Goal: Task Accomplishment & Management: Use online tool/utility

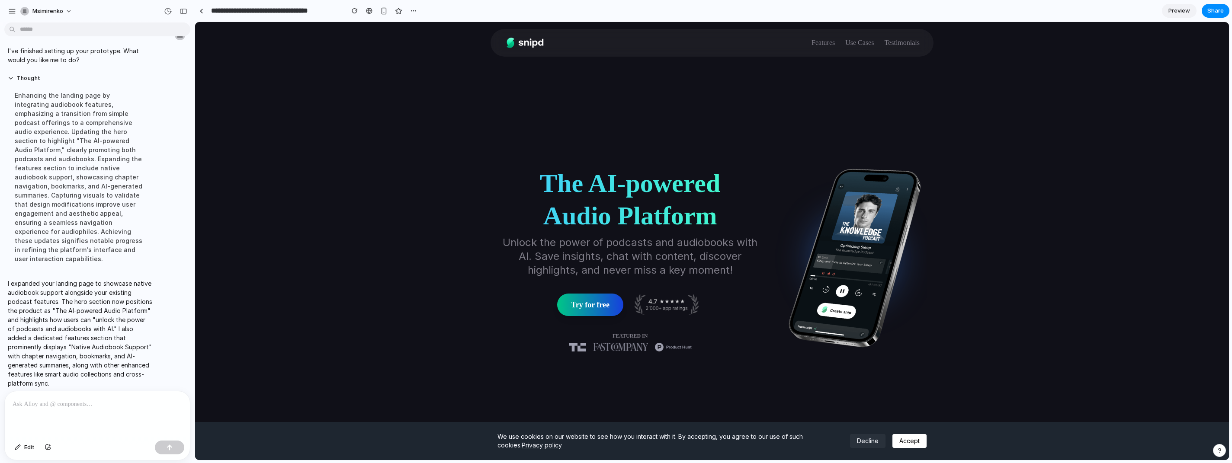
drag, startPoint x: 1226, startPoint y: 177, endPoint x: 1414, endPoint y: 44, distance: 230.8
drag, startPoint x: 1224, startPoint y: 42, endPoint x: 1376, endPoint y: 42, distance: 151.4
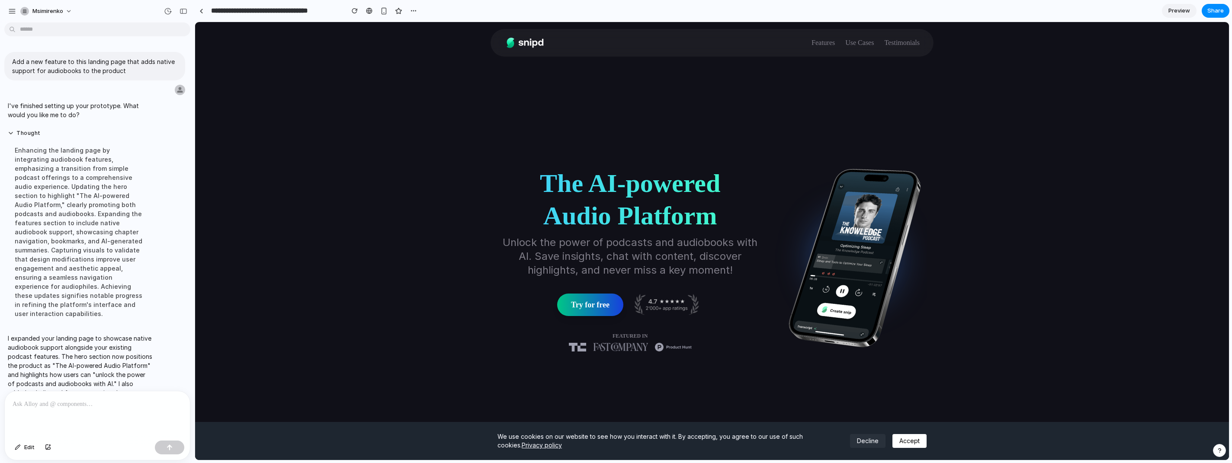
scroll to position [55, 0]
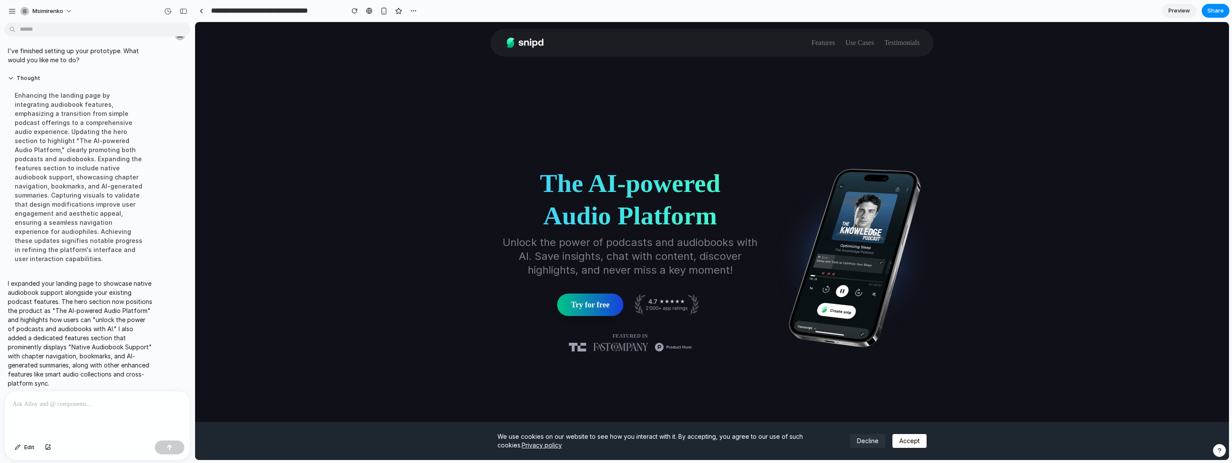
drag, startPoint x: 188, startPoint y: 121, endPoint x: 10, endPoint y: 286, distance: 242.7
click at [50, 237] on p at bounding box center [98, 404] width 170 height 10
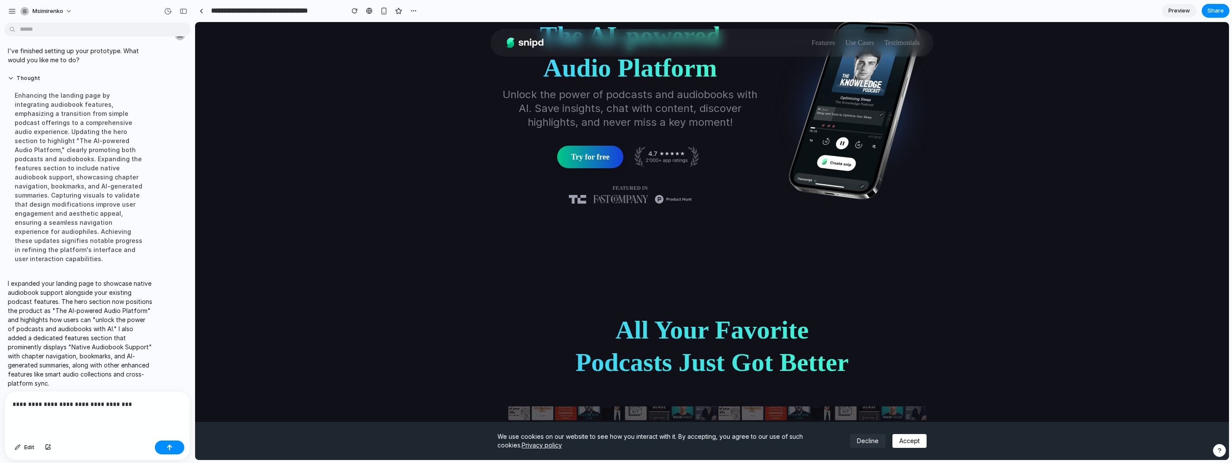
scroll to position [0, 0]
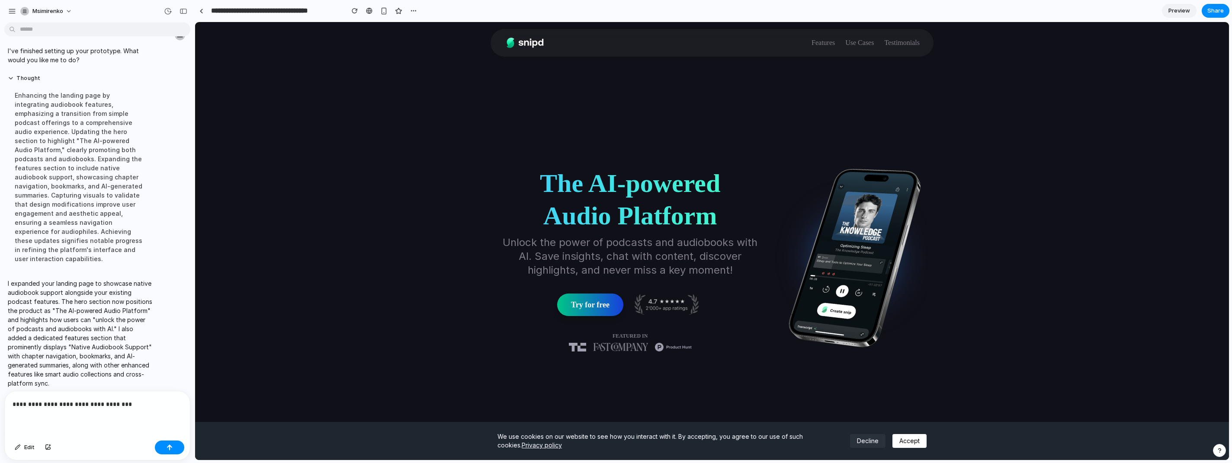
drag, startPoint x: 1226, startPoint y: 52, endPoint x: 1331, endPoint y: 37, distance: 106.2
click at [12, 10] on div "button" at bounding box center [12, 11] width 8 height 8
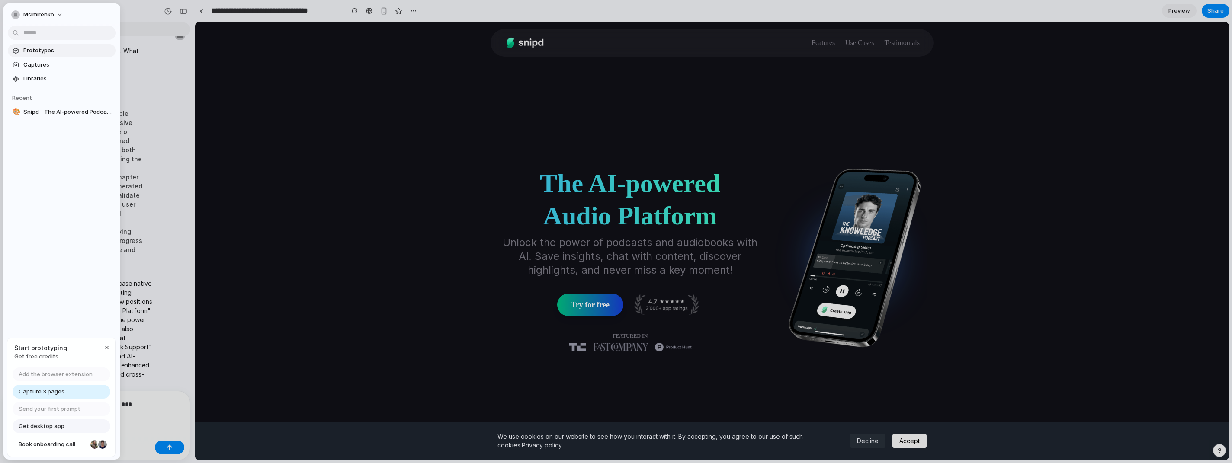
click at [43, 49] on span "Prototypes" at bounding box center [67, 50] width 89 height 9
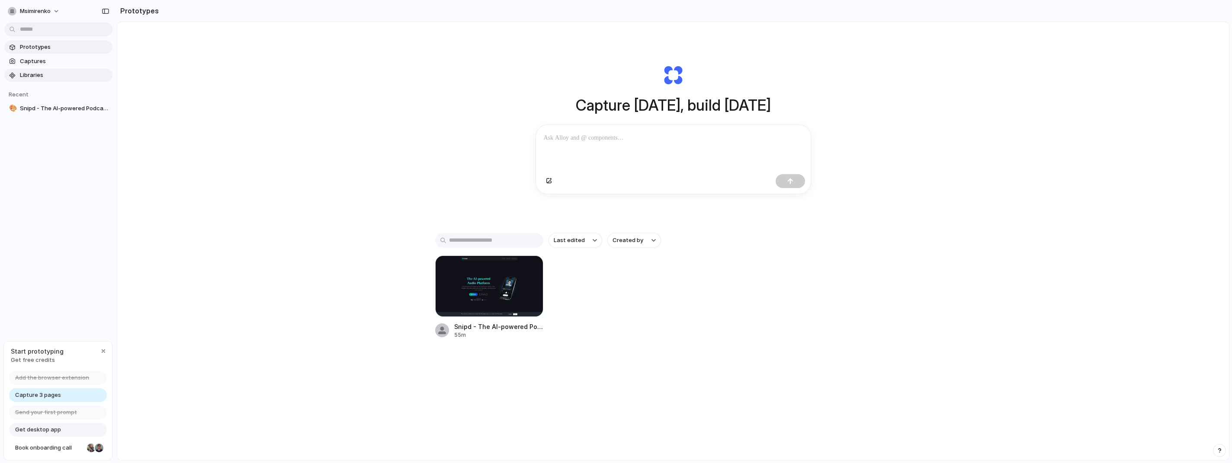
click at [35, 77] on span "Libraries" at bounding box center [64, 75] width 89 height 9
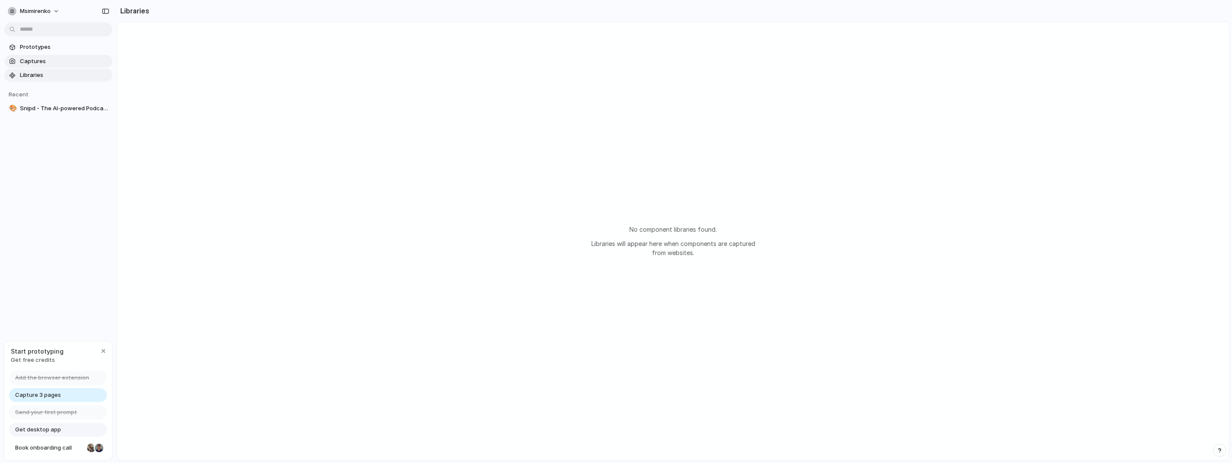
click at [40, 59] on span "Captures" at bounding box center [64, 61] width 89 height 9
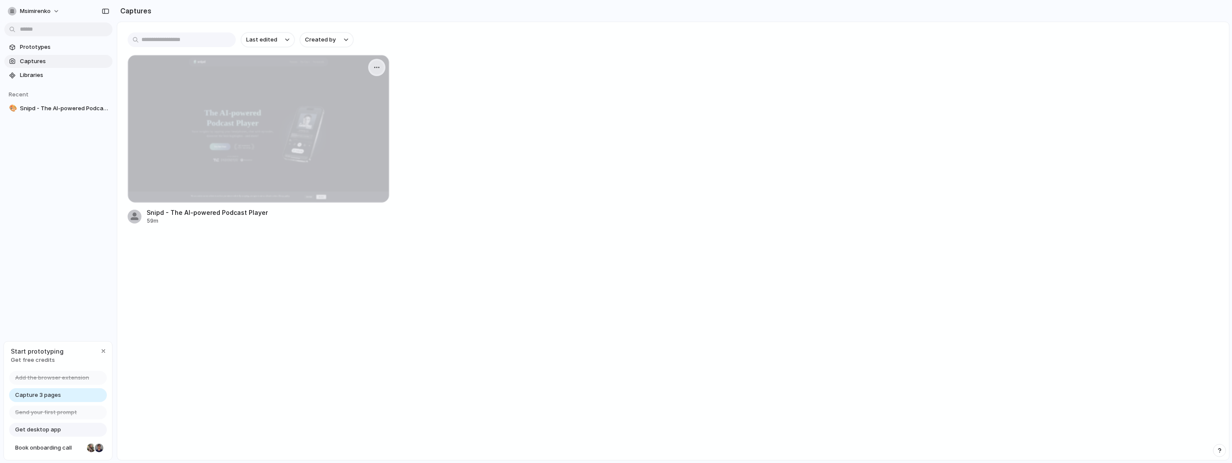
click at [373, 69] on div "button" at bounding box center [376, 67] width 7 height 7
drag, startPoint x: 236, startPoint y: 269, endPoint x: 227, endPoint y: 262, distance: 11.4
click at [236, 237] on div "Create prototype Copy link Open original page Delete" at bounding box center [616, 231] width 1232 height 463
click at [44, 45] on span "Prototypes" at bounding box center [64, 47] width 89 height 9
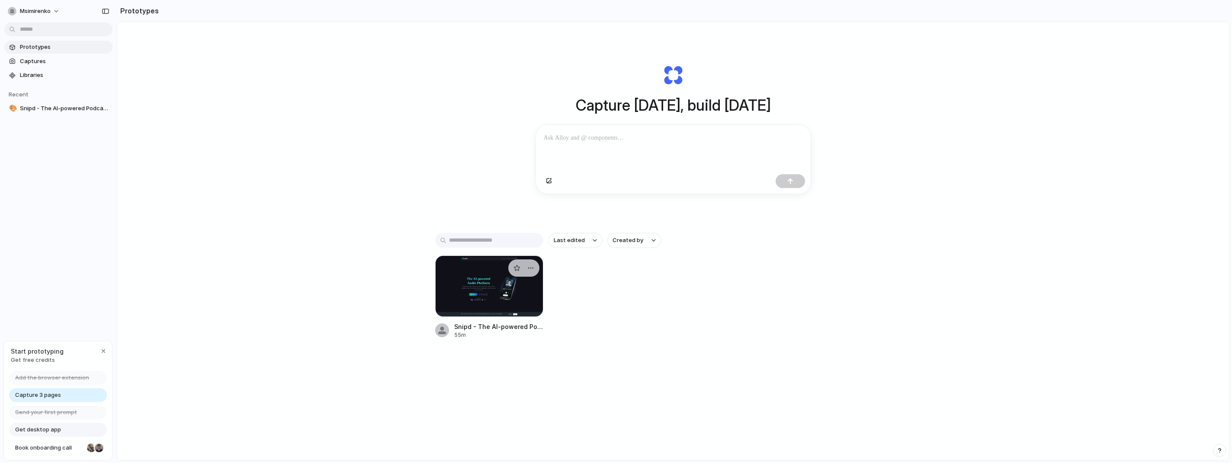
click at [474, 237] on div at bounding box center [489, 286] width 108 height 61
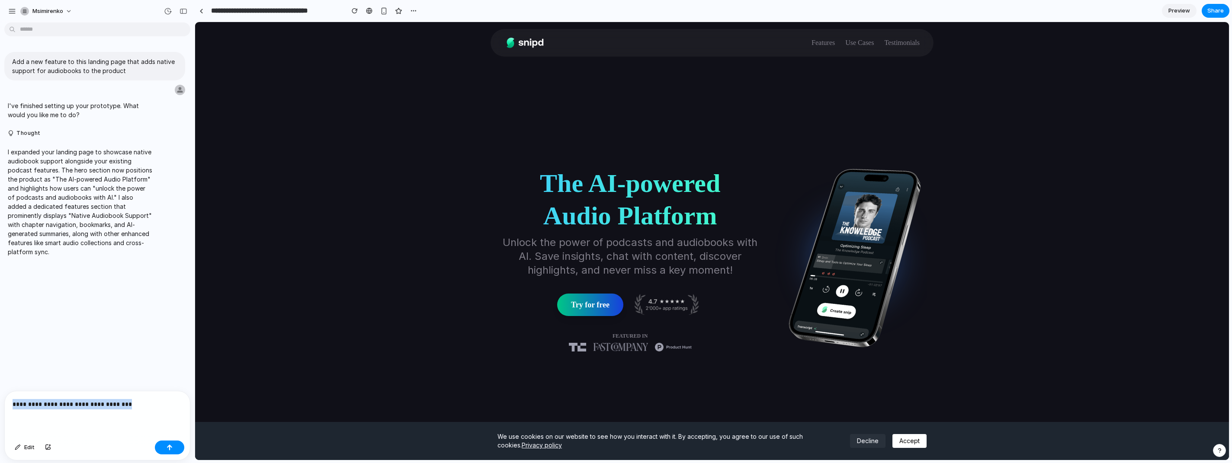
drag, startPoint x: 146, startPoint y: 397, endPoint x: -40, endPoint y: 398, distance: 186.4
click at [0, 237] on html "**********" at bounding box center [616, 231] width 1232 height 463
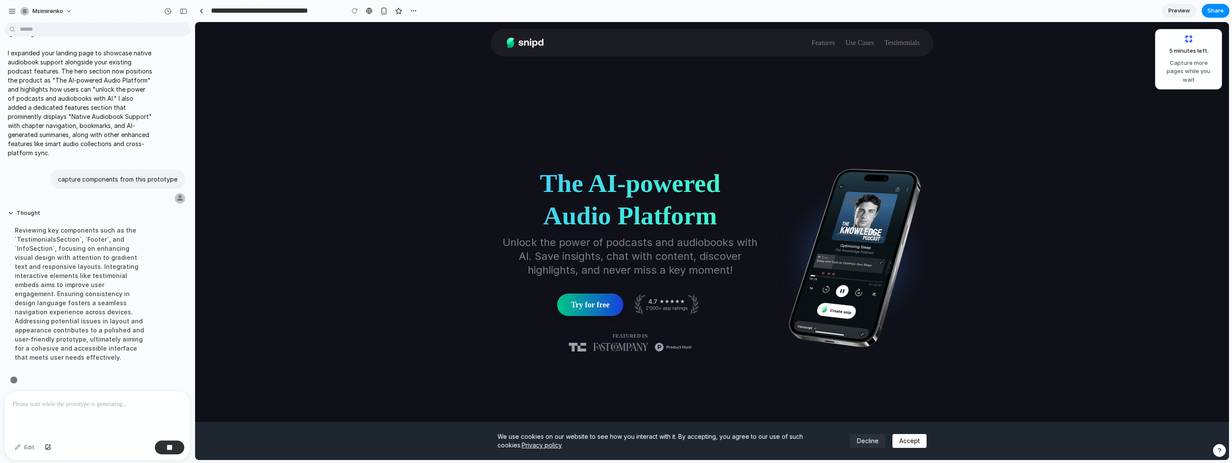
scroll to position [107, 0]
click at [27, 237] on div "Edit" at bounding box center [24, 448] width 29 height 14
click at [414, 12] on div "button" at bounding box center [413, 10] width 7 height 7
click at [414, 12] on div "Duplicate Delete" at bounding box center [616, 231] width 1232 height 463
click at [12, 11] on div "button" at bounding box center [12, 11] width 8 height 8
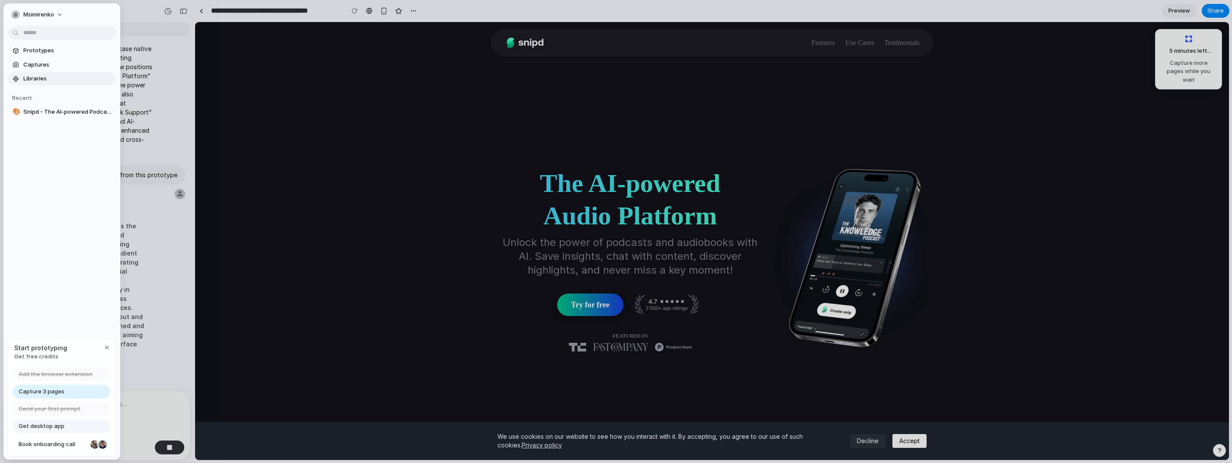
click at [41, 79] on span "Libraries" at bounding box center [67, 78] width 89 height 9
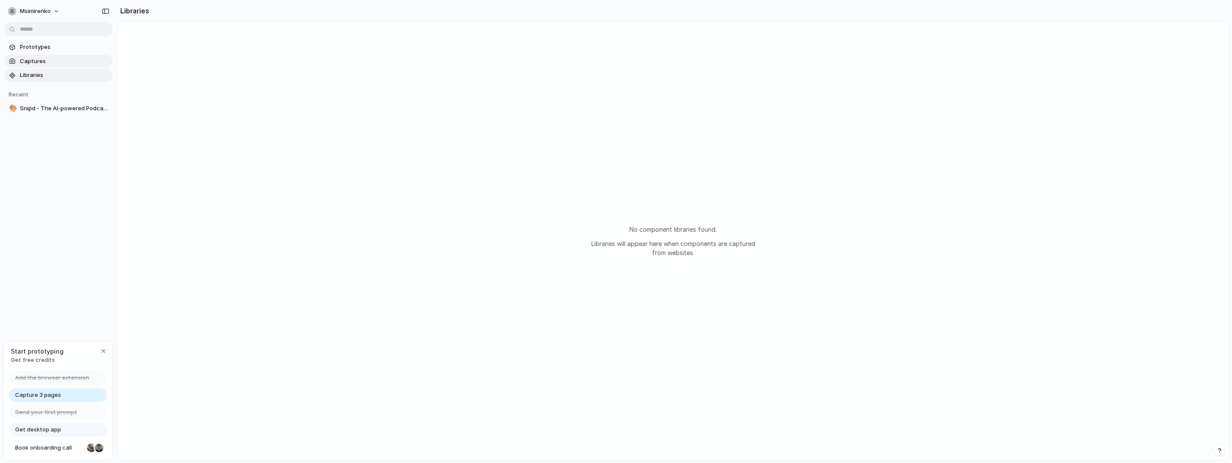
click at [39, 62] on span "Captures" at bounding box center [64, 61] width 89 height 9
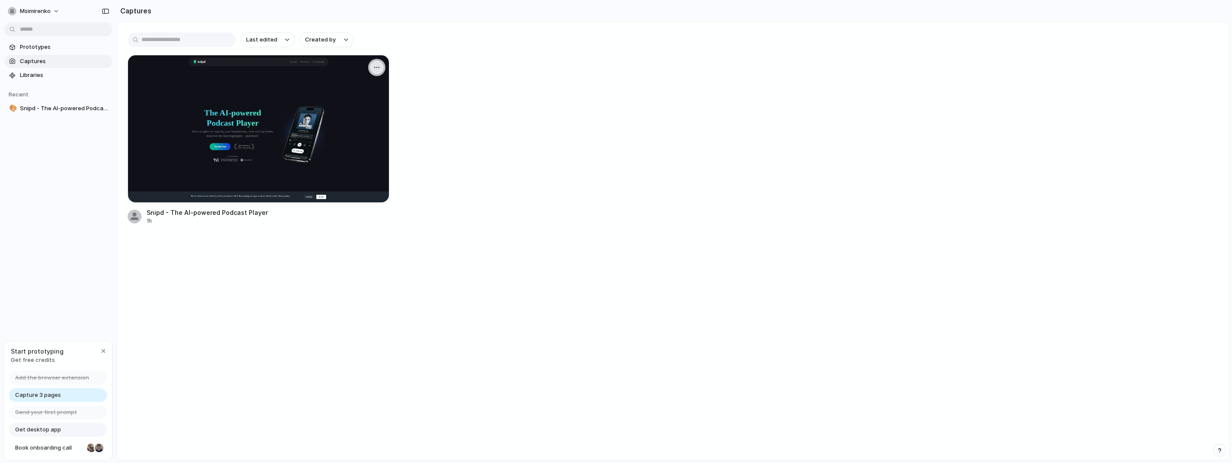
click at [375, 67] on div "button" at bounding box center [376, 67] width 7 height 7
click at [409, 237] on div "Create prototype Copy link Open original page Delete" at bounding box center [616, 231] width 1232 height 463
click at [40, 51] on span "Prototypes" at bounding box center [64, 47] width 89 height 9
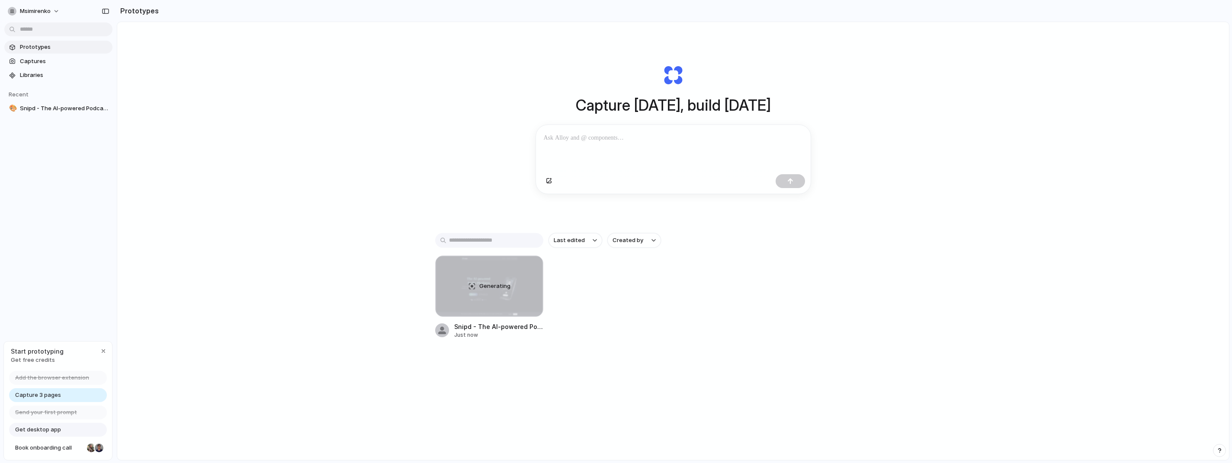
click at [600, 141] on p at bounding box center [673, 138] width 259 height 10
click at [494, 237] on div "Generating" at bounding box center [489, 286] width 107 height 61
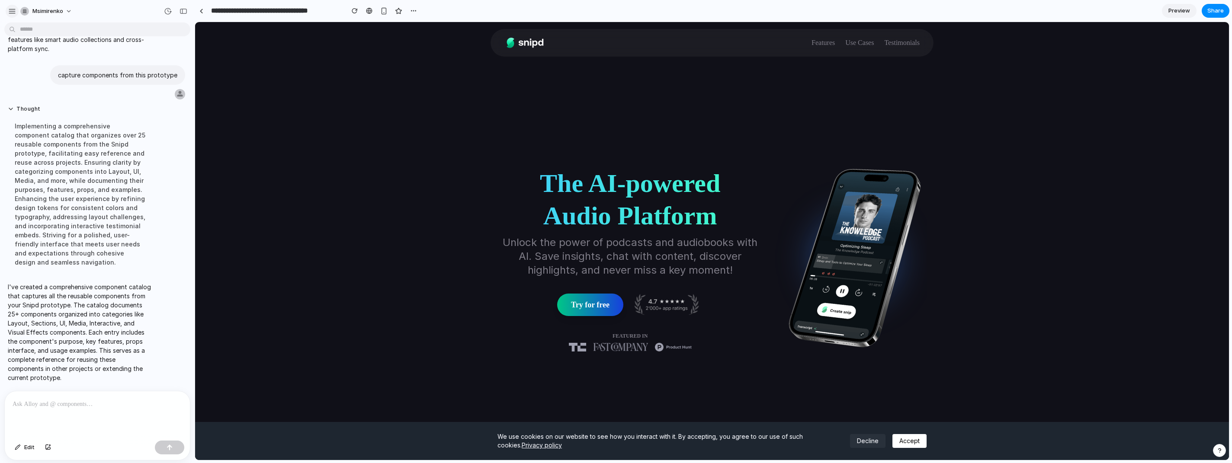
click at [12, 13] on div "button" at bounding box center [12, 11] width 8 height 8
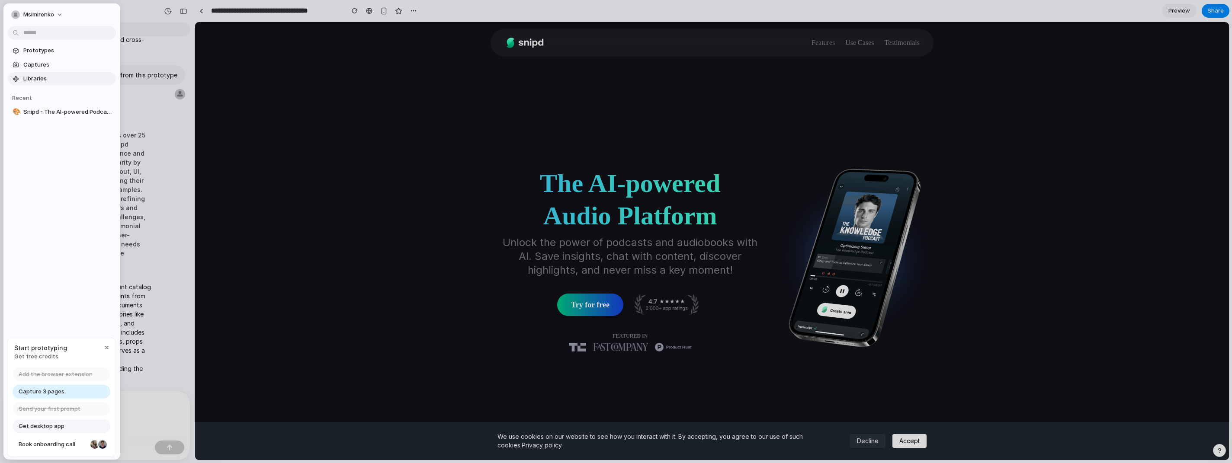
click at [37, 77] on span "Libraries" at bounding box center [67, 78] width 89 height 9
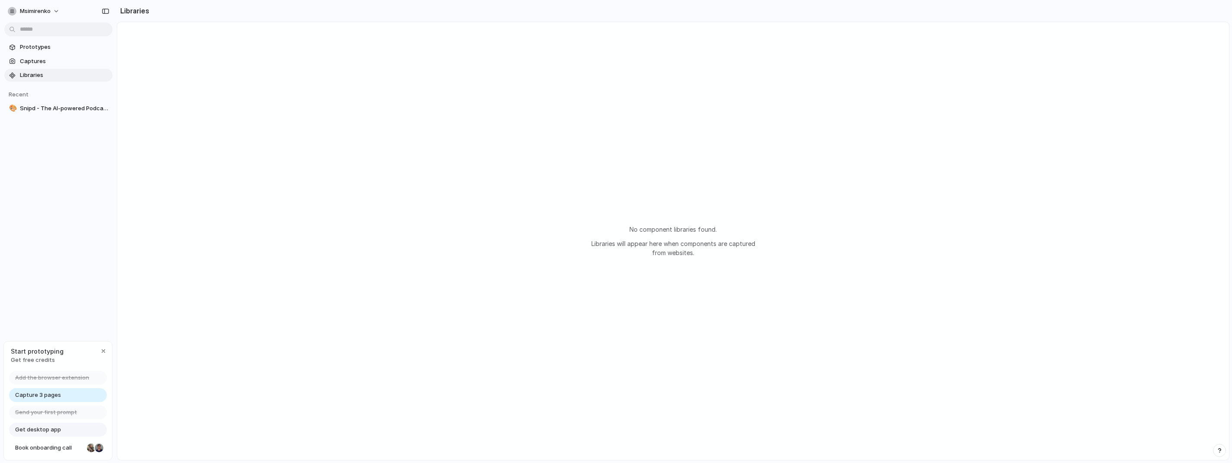
click at [246, 149] on div "No component libraries found. Libraries will appear here when components are ca…" at bounding box center [672, 241] width 1111 height 438
drag, startPoint x: 402, startPoint y: 160, endPoint x: 398, endPoint y: 156, distance: 5.2
click at [400, 158] on div "No component libraries found. Libraries will appear here when components are ca…" at bounding box center [672, 241] width 1111 height 438
click at [35, 48] on span "Prototypes" at bounding box center [64, 47] width 89 height 9
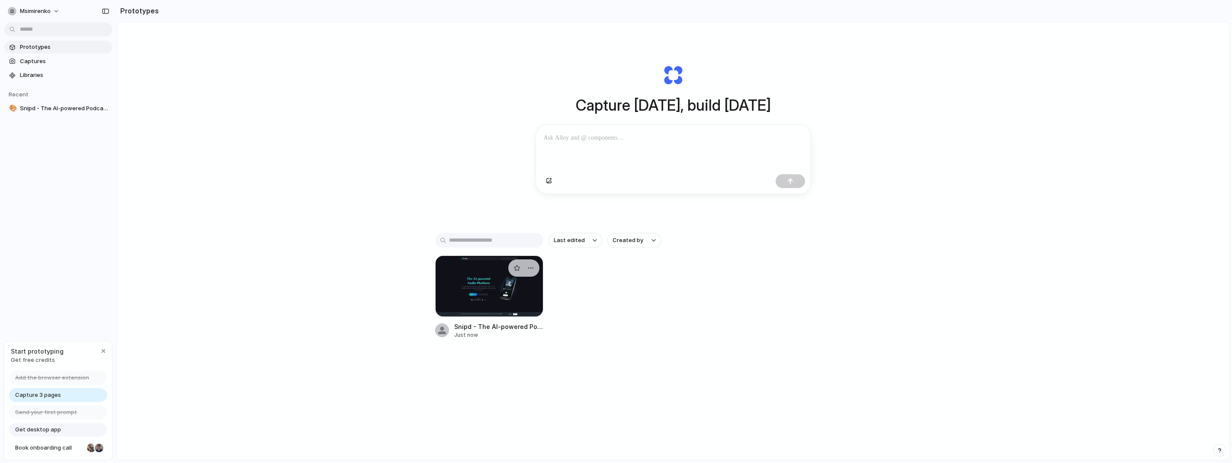
click at [481, 237] on div at bounding box center [489, 286] width 108 height 61
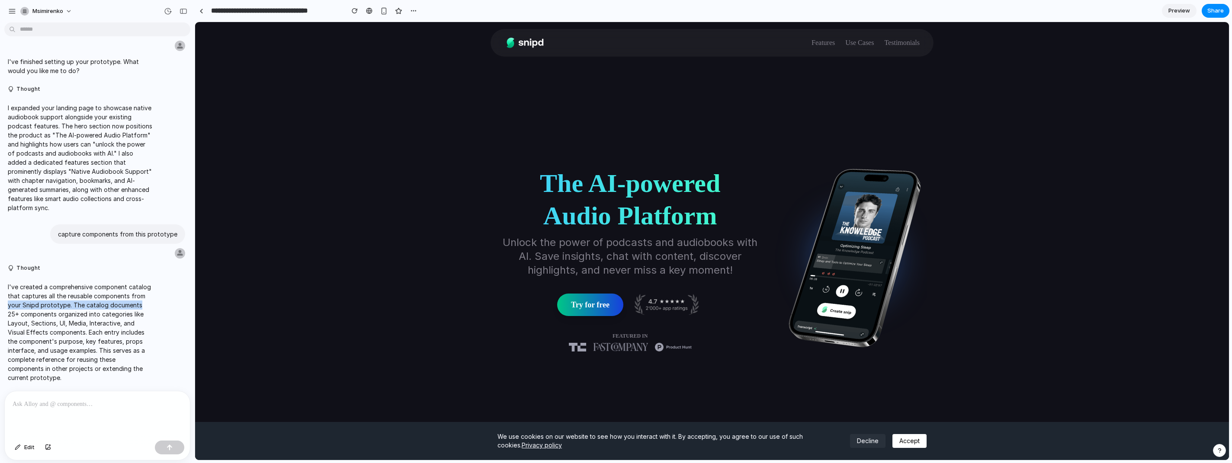
drag, startPoint x: 186, startPoint y: 292, endPoint x: 186, endPoint y: 304, distance: 12.5
click at [186, 237] on div "Add a new feature to this landing page that adds native support for audiobooks …" at bounding box center [94, 208] width 189 height 365
click at [24, 237] on span "Edit" at bounding box center [29, 447] width 10 height 9
click at [26, 237] on span "Edit" at bounding box center [29, 447] width 10 height 9
click at [55, 237] on p at bounding box center [98, 404] width 170 height 10
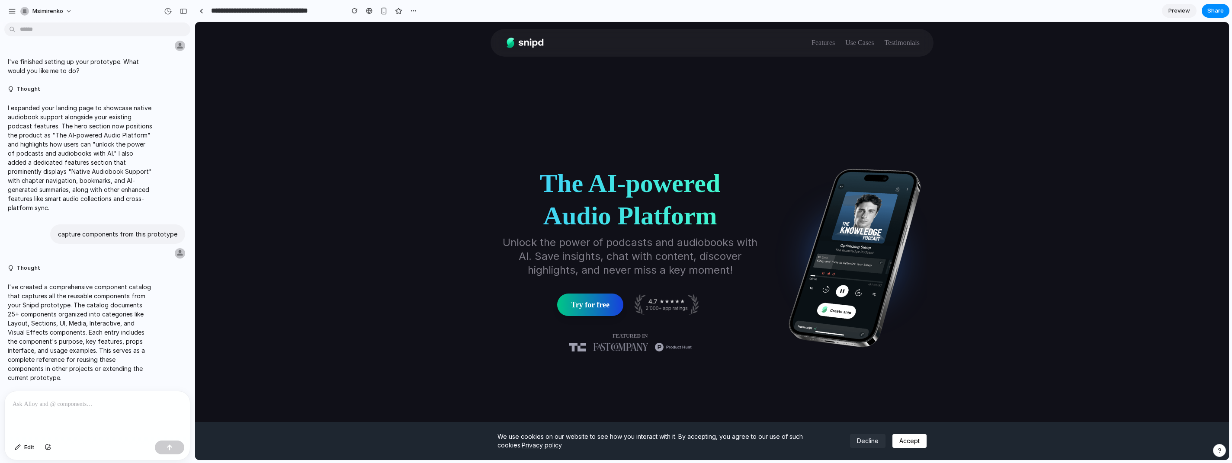
click at [45, 237] on p at bounding box center [98, 404] width 170 height 10
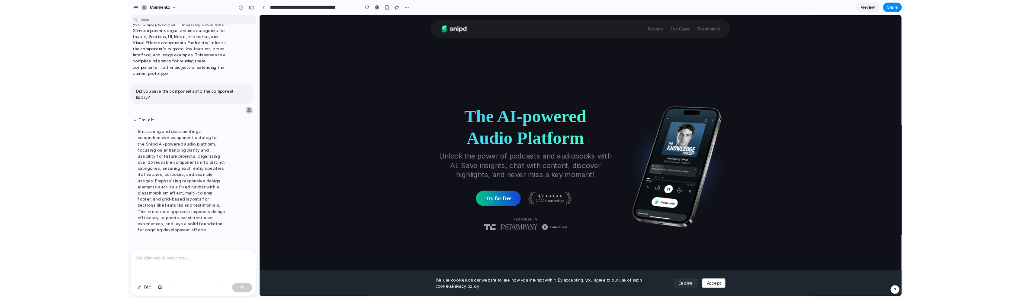
scroll to position [314, 0]
